Goal: Information Seeking & Learning: Find specific fact

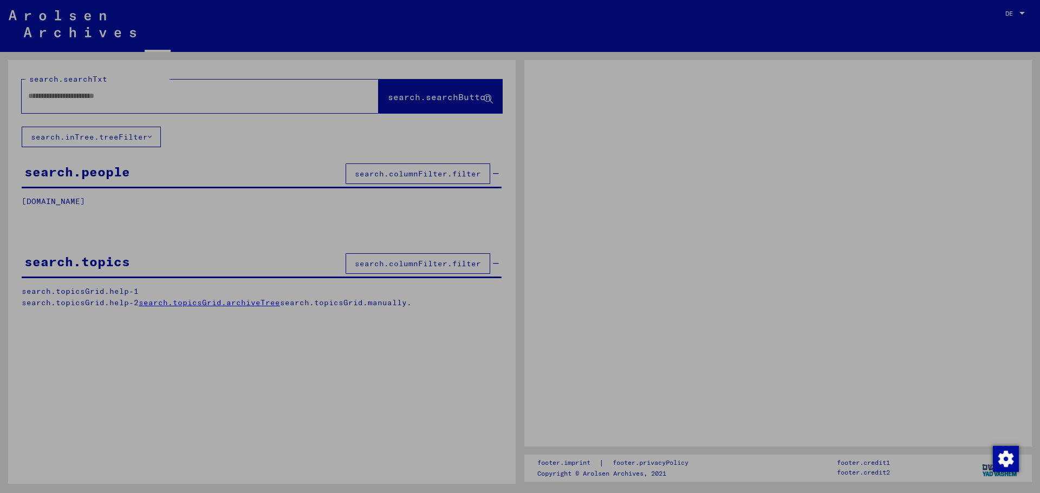
type input "****"
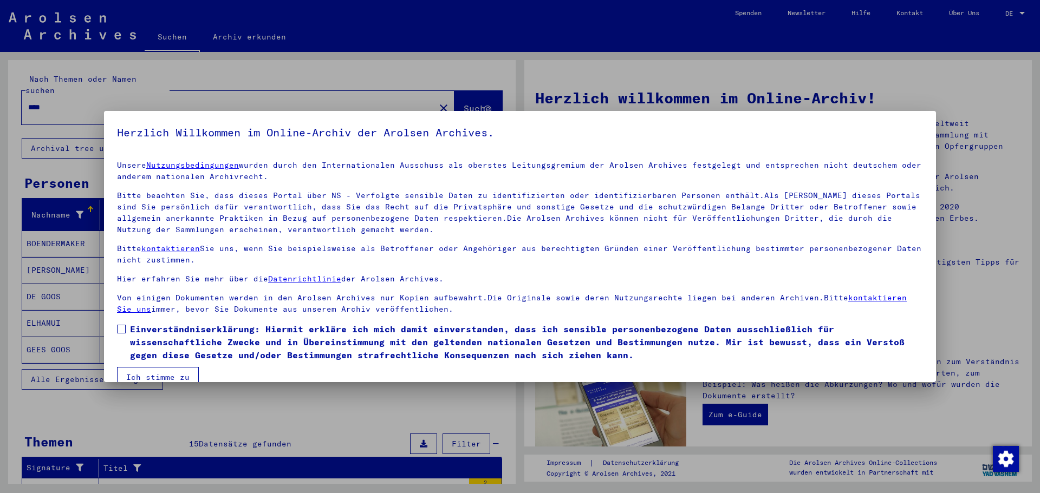
click at [167, 376] on button "Ich stimme zu" at bounding box center [158, 377] width 82 height 21
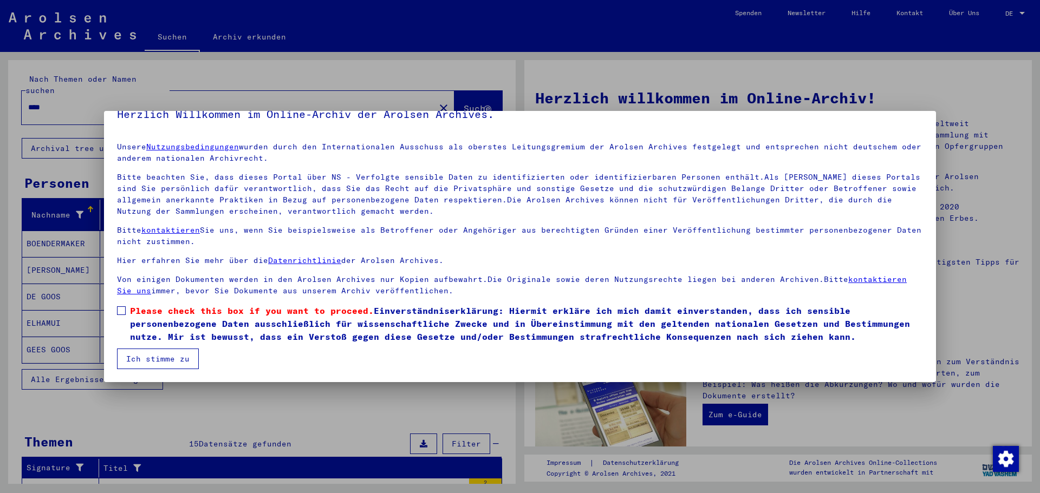
click at [160, 357] on button "Ich stimme zu" at bounding box center [158, 359] width 82 height 21
click at [119, 308] on span at bounding box center [121, 310] width 9 height 9
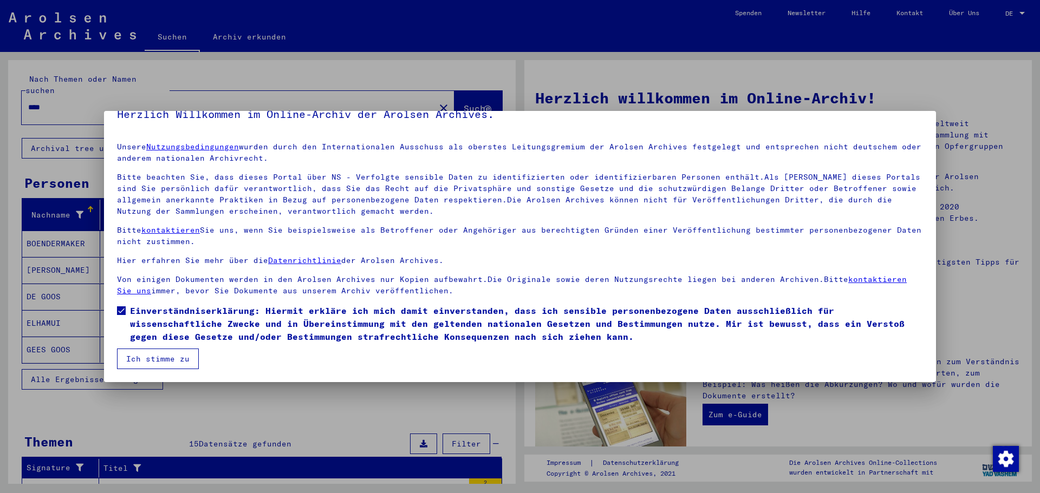
click at [156, 352] on button "Ich stimme zu" at bounding box center [158, 359] width 82 height 21
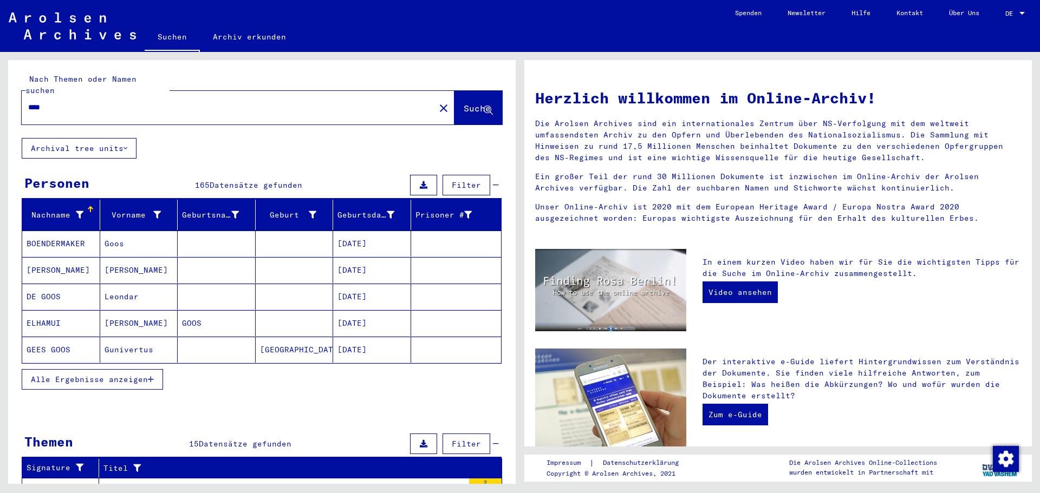
click at [97, 375] on span "Alle Ergebnisse anzeigen" at bounding box center [89, 380] width 117 height 10
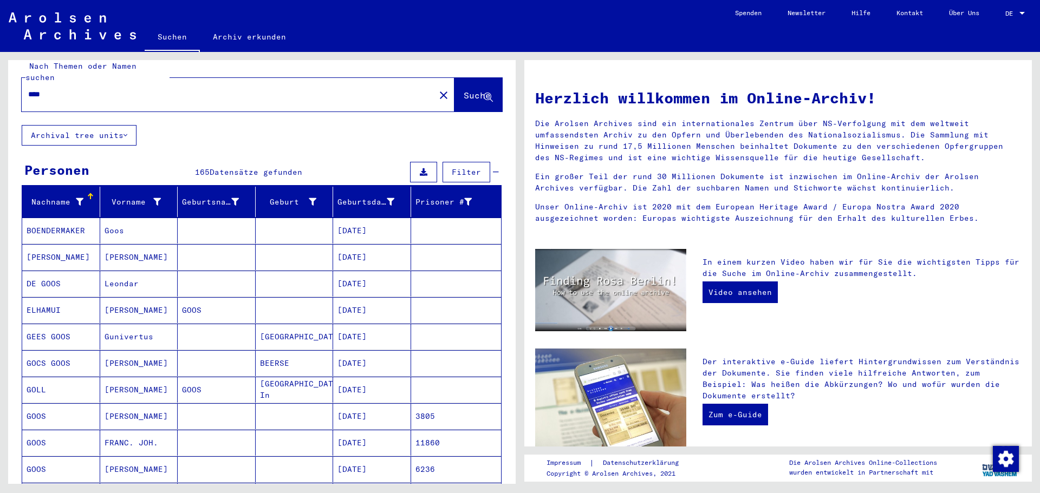
scroll to position [0, 0]
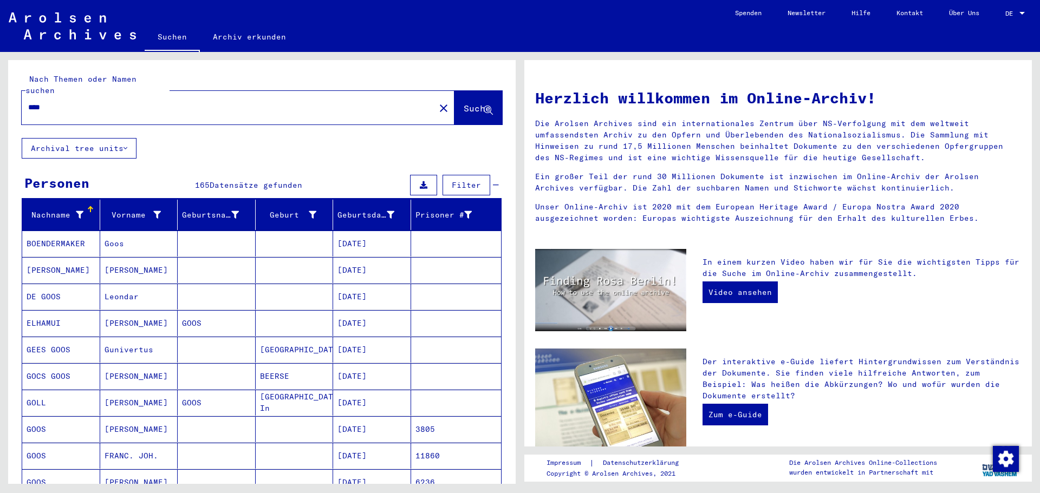
click at [49, 258] on mat-cell "[PERSON_NAME]" at bounding box center [61, 270] width 78 height 26
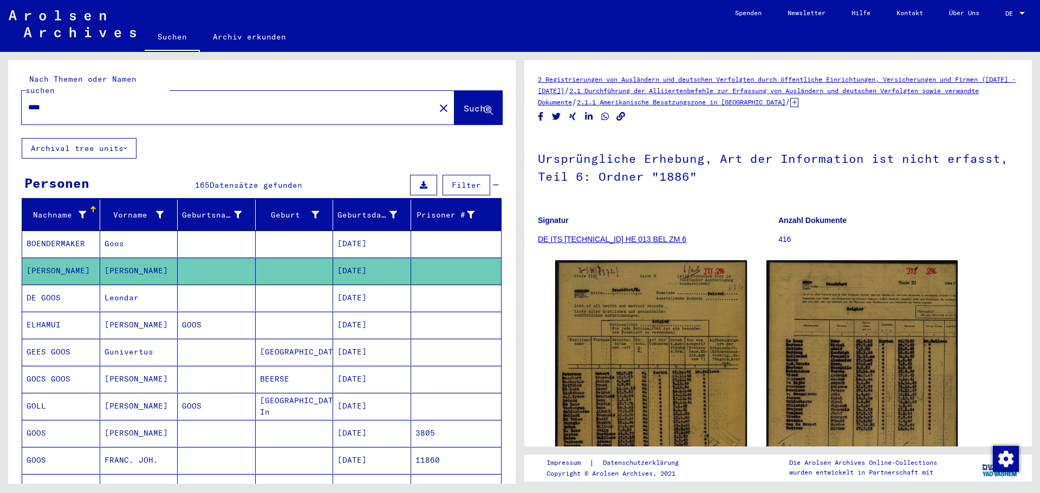
click at [58, 341] on mat-cell "GEES GOOS" at bounding box center [61, 352] width 78 height 27
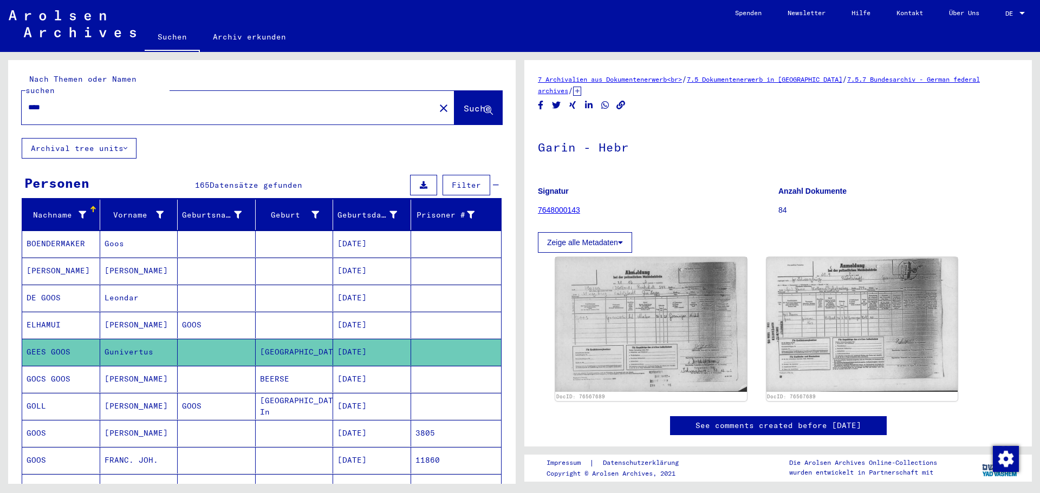
click at [60, 371] on mat-cell "GOCS GOOS" at bounding box center [61, 379] width 78 height 27
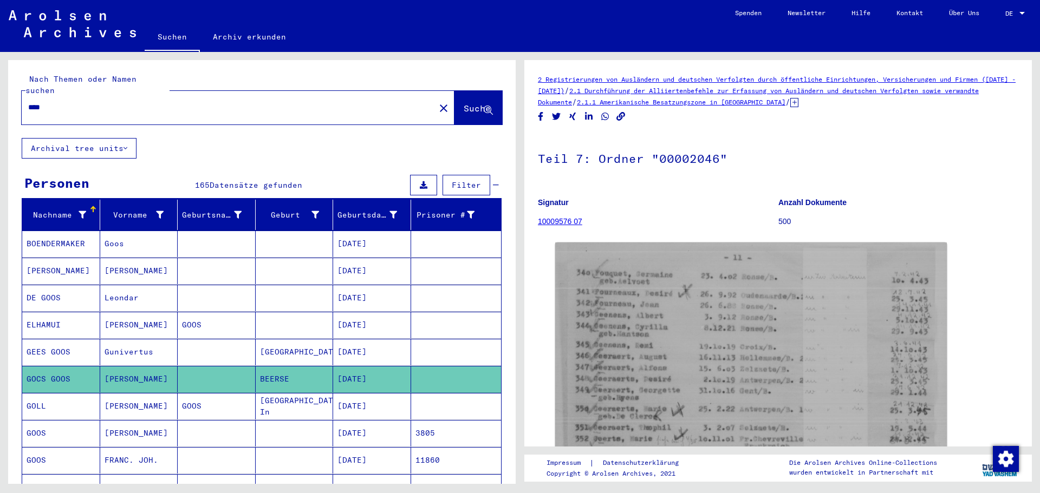
click at [47, 423] on mat-cell "GOOS" at bounding box center [61, 433] width 78 height 27
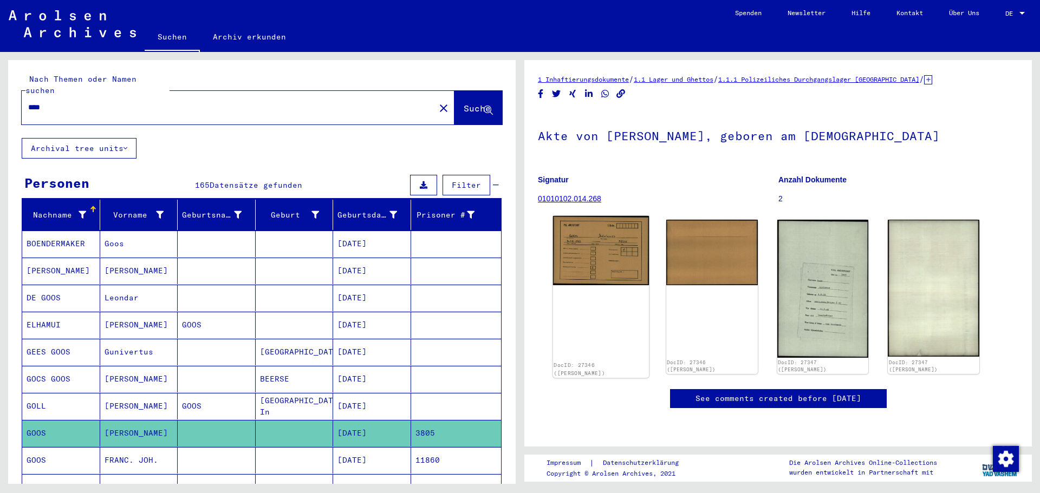
click at [599, 262] on img at bounding box center [601, 250] width 96 height 69
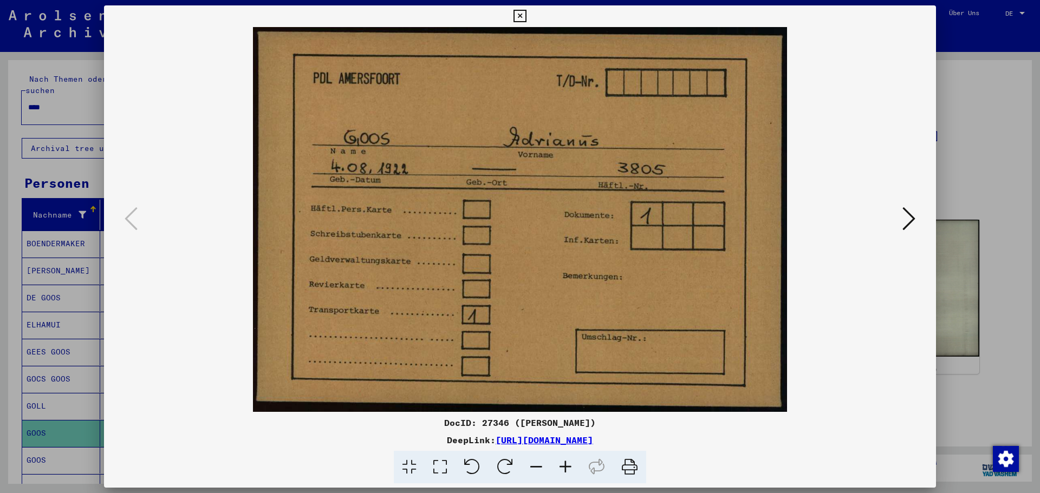
click at [518, 14] on icon at bounding box center [519, 16] width 12 height 13
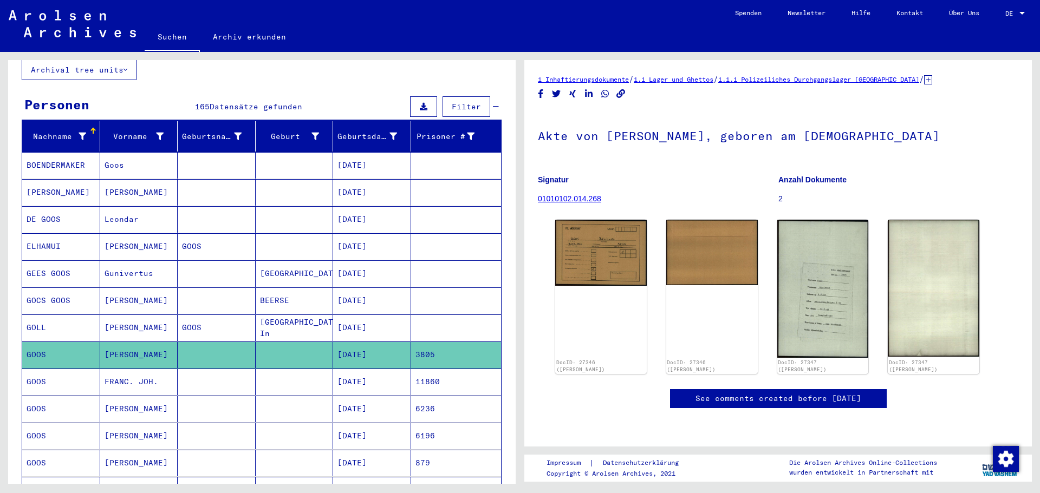
scroll to position [108, 0]
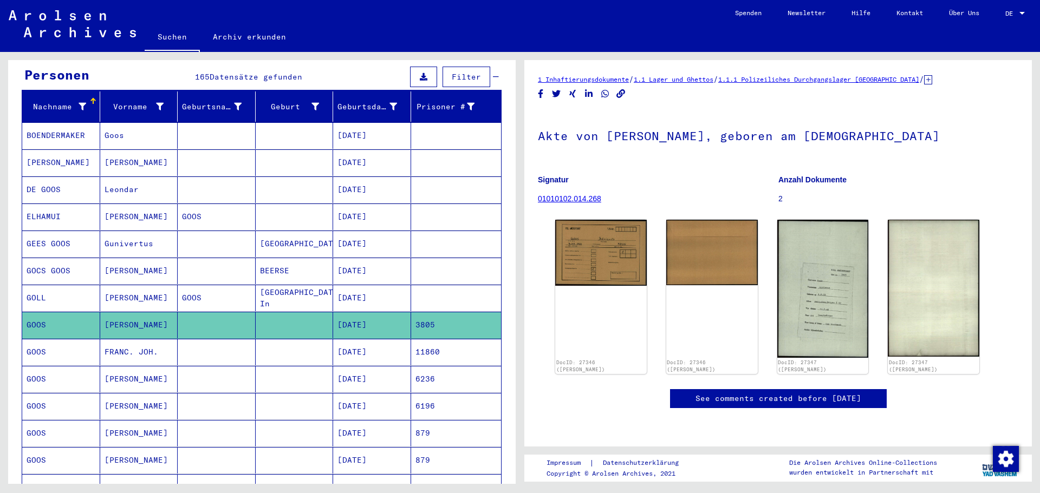
click at [45, 342] on mat-cell "GOOS" at bounding box center [61, 352] width 78 height 27
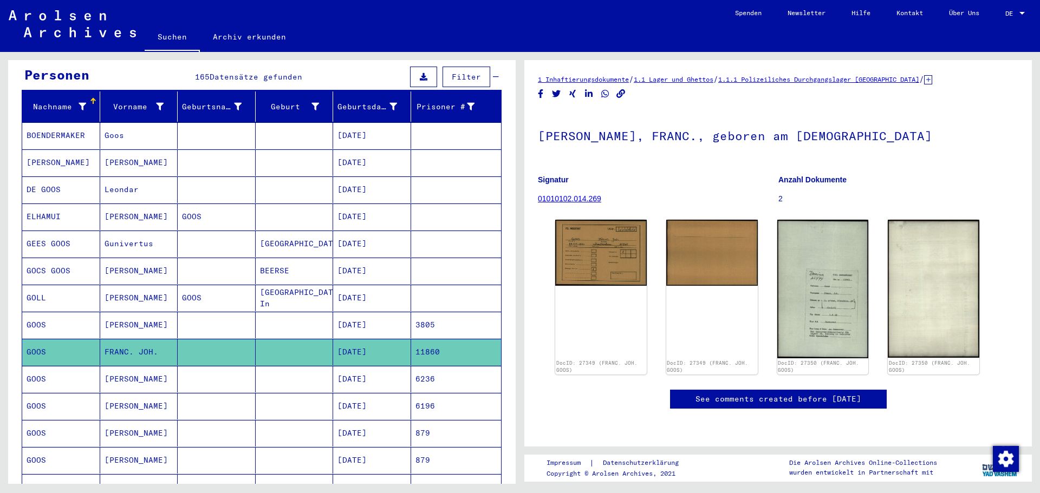
click at [40, 366] on mat-cell "GOOS" at bounding box center [61, 379] width 78 height 27
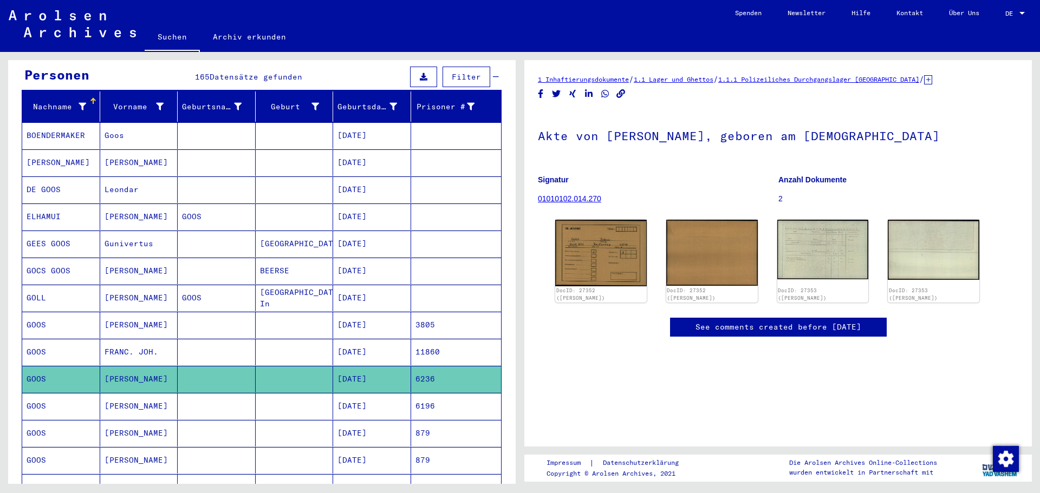
click at [35, 393] on mat-cell "GOOS" at bounding box center [61, 406] width 78 height 27
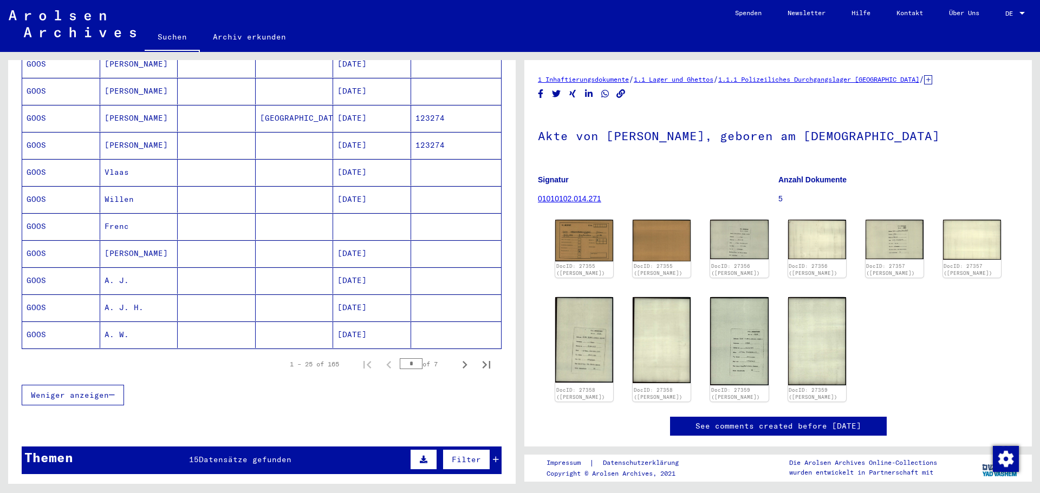
scroll to position [596, 0]
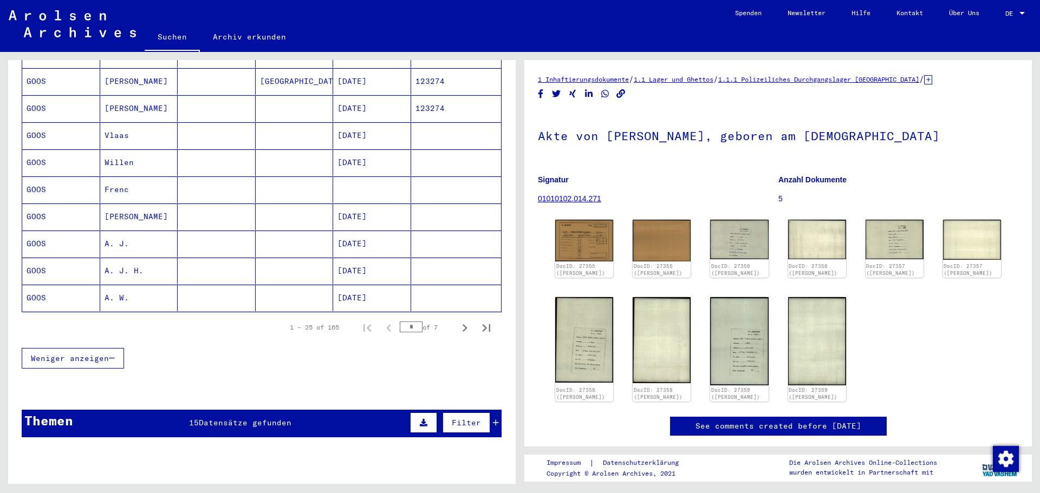
click at [28, 258] on mat-cell "GOOS" at bounding box center [61, 271] width 78 height 27
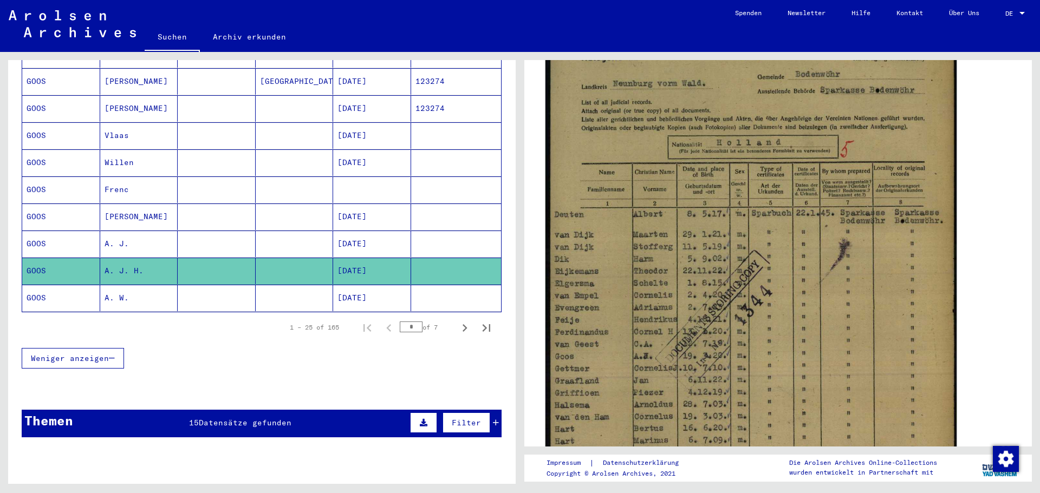
scroll to position [217, 0]
